Goal: Check status

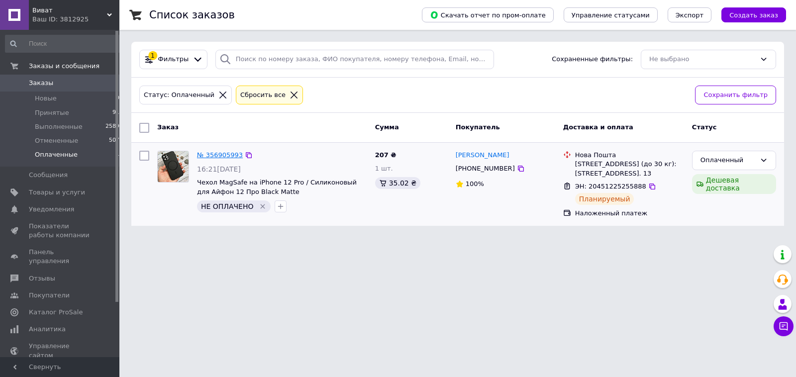
click at [214, 153] on link "№ 356905993" at bounding box center [220, 154] width 46 height 7
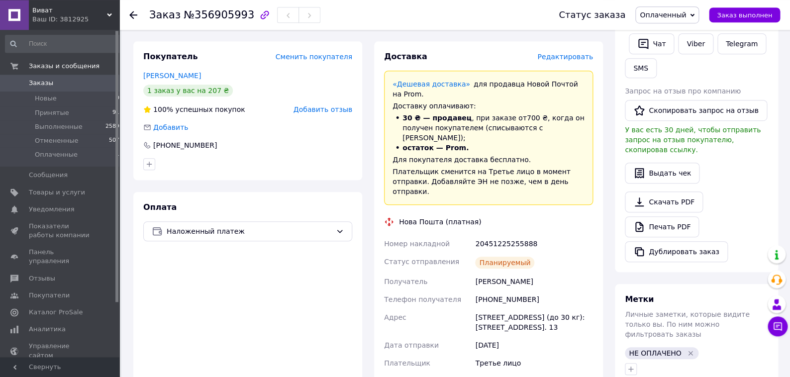
scroll to position [209, 0]
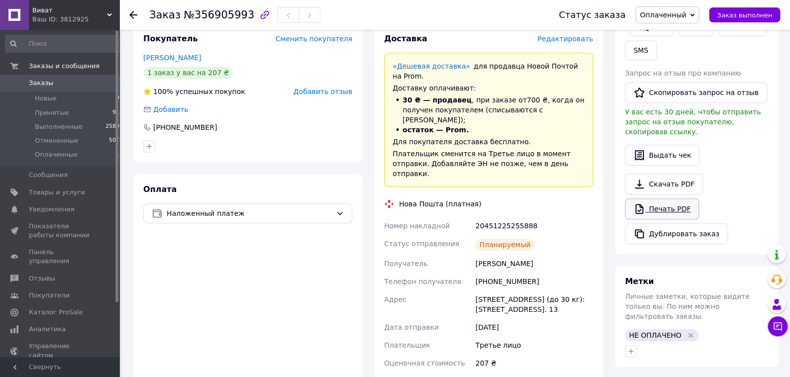
click at [659, 198] on link "Печать PDF" at bounding box center [662, 208] width 74 height 21
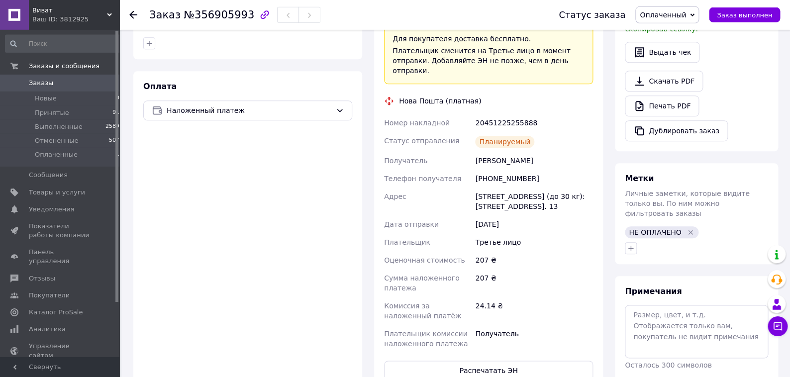
scroll to position [313, 0]
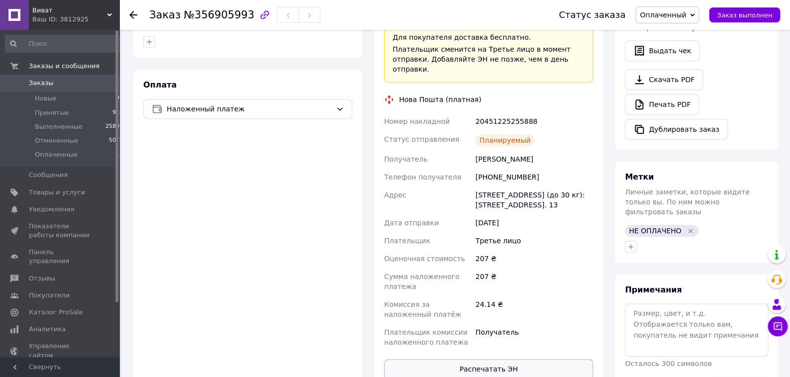
click at [479, 359] on button "Распечатать ЭН" at bounding box center [488, 369] width 209 height 20
click at [217, 14] on span "№356905993" at bounding box center [219, 15] width 71 height 12
click at [187, 202] on div "Оплата Наложенный платеж" at bounding box center [247, 229] width 229 height 319
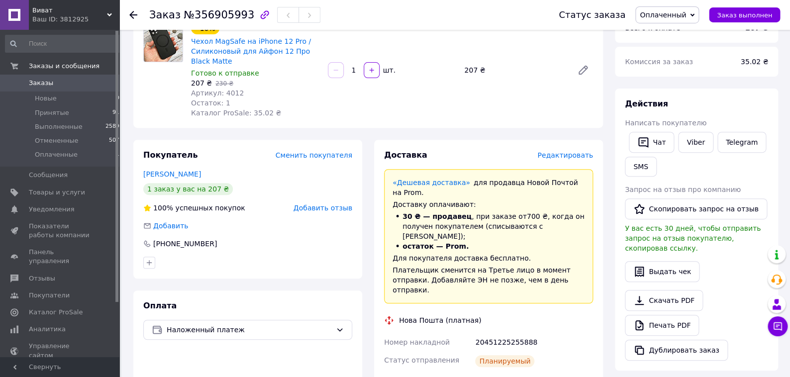
scroll to position [52, 0]
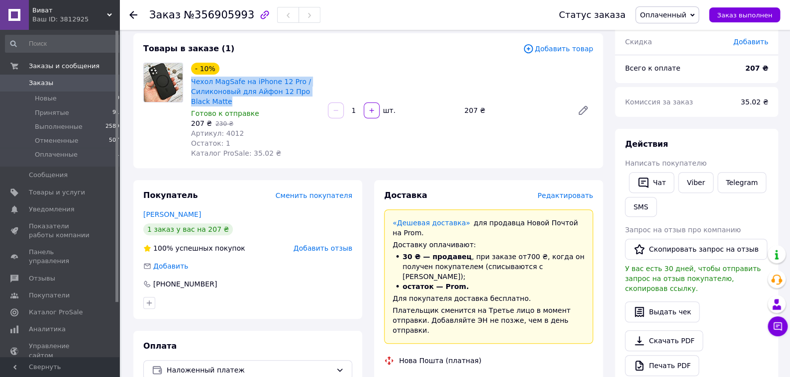
drag, startPoint x: 216, startPoint y: 99, endPoint x: 190, endPoint y: 84, distance: 30.5
click at [190, 84] on div "- 10% Чехол MagSafe на iPhone 12 Pro / Силиконовый для Айфон 12 Про Black Matte…" at bounding box center [255, 110] width 137 height 99
copy link "Чехол MagSafe на iPhone 12 Pro / Силиконовый для Айфон 12 Про Black Matte"
click at [391, 43] on div "Товары в заказе (1) Добавить товар - 10% Чехол MagSafe на iPhone 12 Pro / Силик…" at bounding box center [367, 100] width 469 height 135
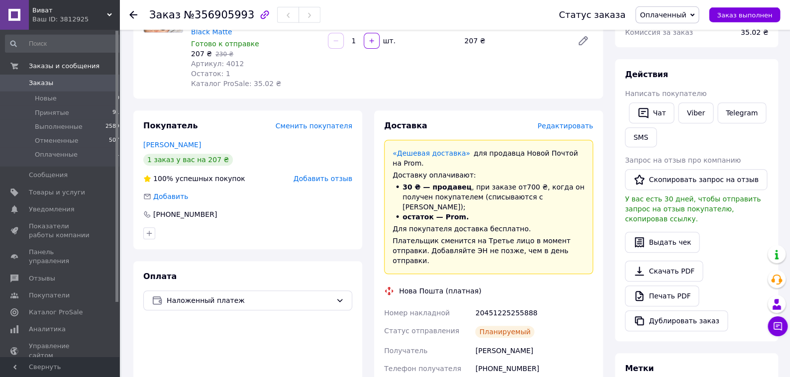
scroll to position [157, 0]
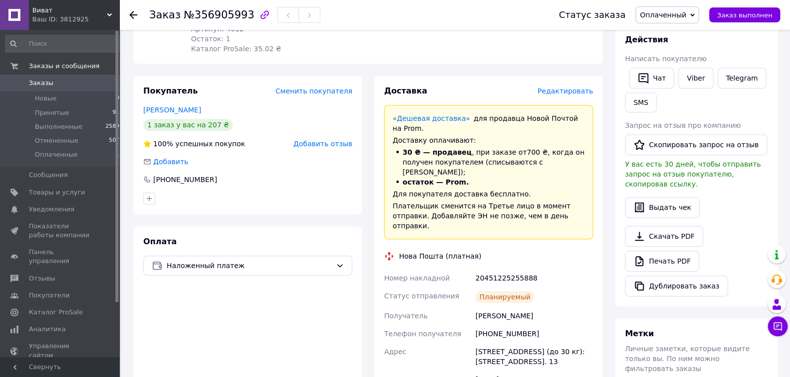
click at [497, 269] on div "20451225255888" at bounding box center [534, 278] width 122 height 18
copy div "20451225255888"
click at [775, 53] on div "Действия Написать покупателю   Чат Viber Telegram SMS Запрос на отзыв про компа…" at bounding box center [696, 165] width 163 height 282
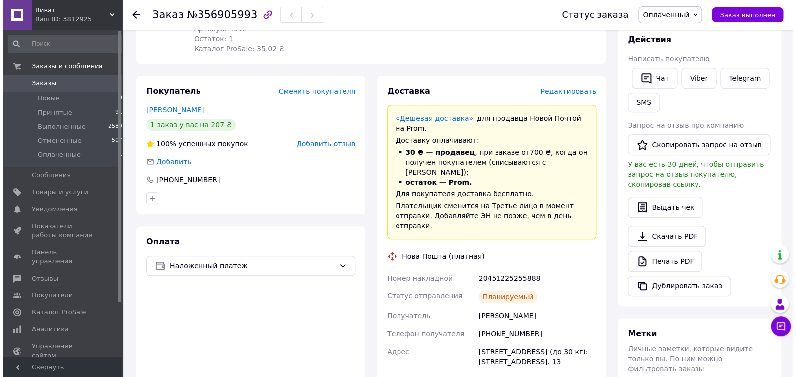
scroll to position [0, 0]
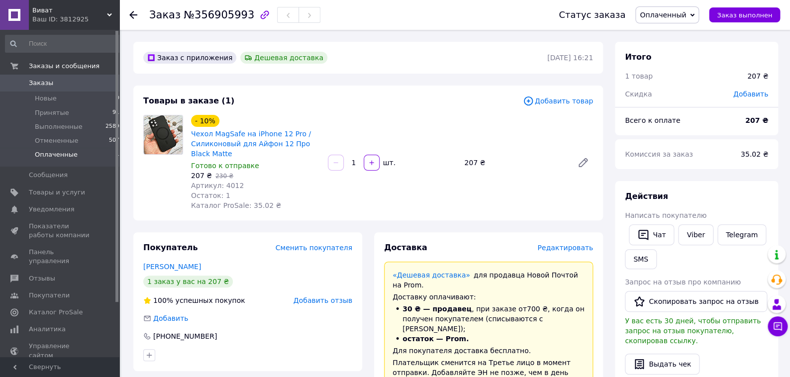
click at [62, 156] on span "Оплаченные" at bounding box center [56, 154] width 43 height 9
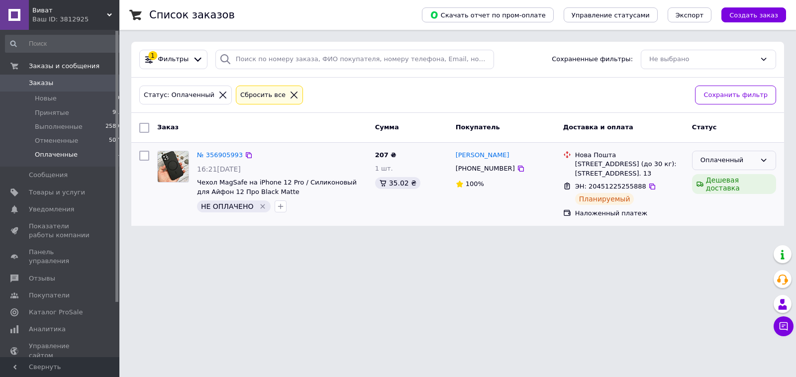
click at [761, 163] on icon at bounding box center [763, 160] width 8 height 8
click at [720, 197] on li "Выполнен" at bounding box center [733, 199] width 83 height 18
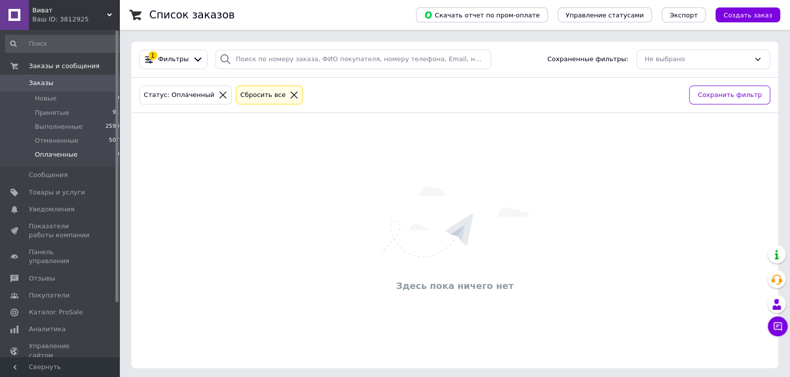
click at [176, 174] on div "Здесь пока ничего нет" at bounding box center [454, 240] width 646 height 235
click at [49, 154] on span "Оплаченные" at bounding box center [56, 154] width 43 height 9
